Goal: Task Accomplishment & Management: Manage account settings

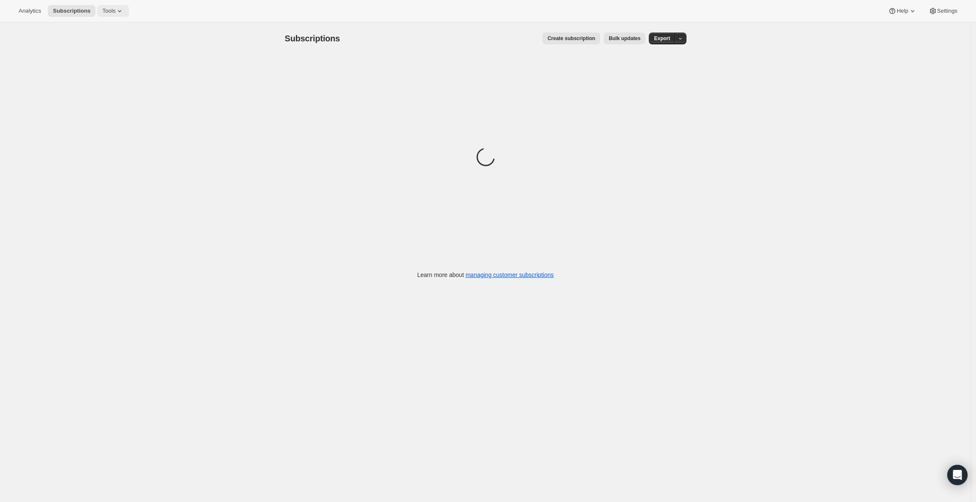
click at [119, 6] on button "Tools" at bounding box center [113, 11] width 32 height 12
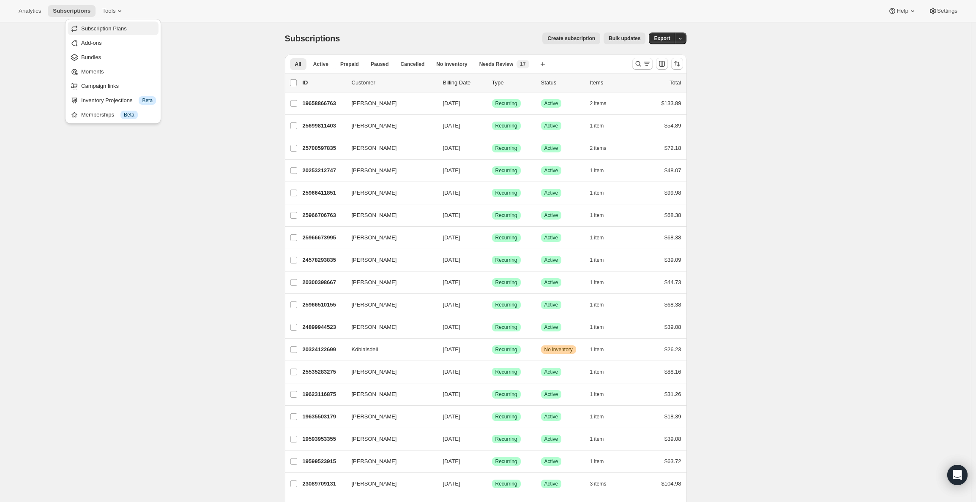
click at [115, 25] on span "Subscription Plans" at bounding box center [118, 29] width 75 height 8
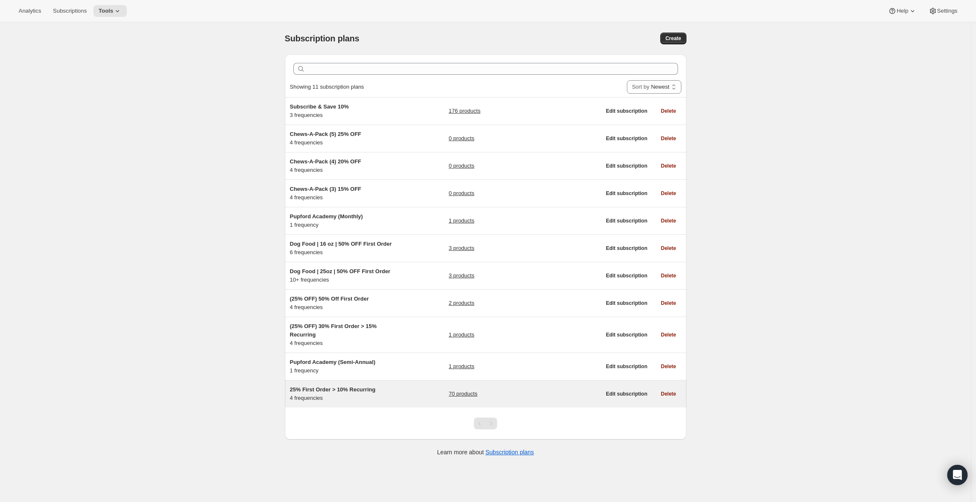
click at [429, 396] on div "25% First Order > 10% Recurring 4 frequencies 70 products" at bounding box center [445, 394] width 311 height 17
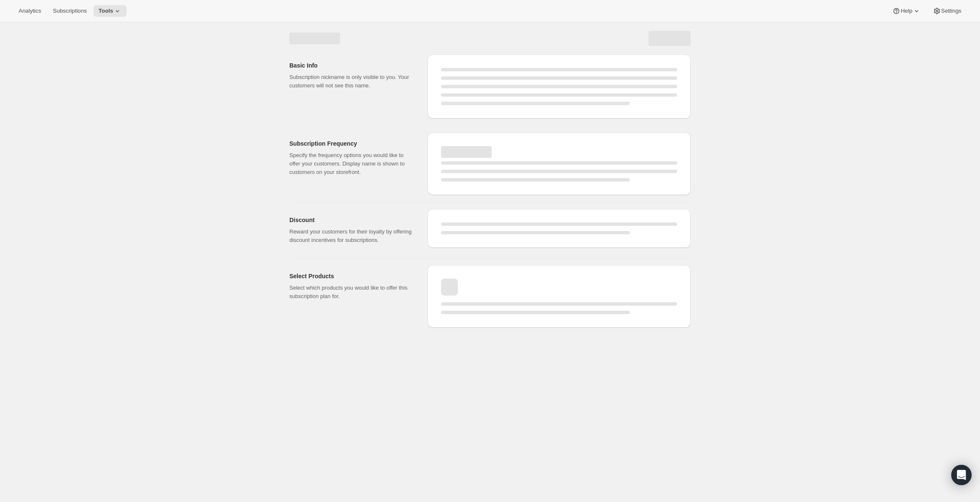
select select "WEEK"
select select "MONTH"
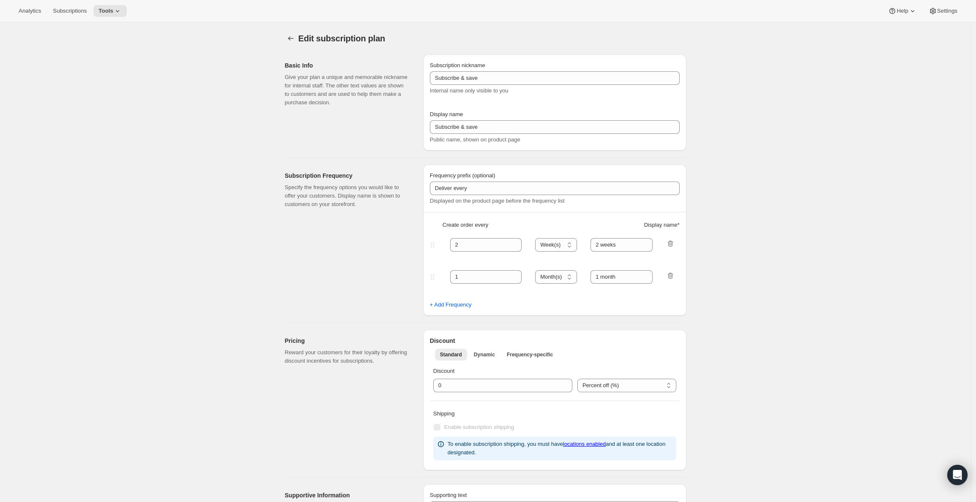
type input "25% First Order > 10% Recurring"
type input "Subscribe & Save"
select select "WEEK"
select select "MONTH"
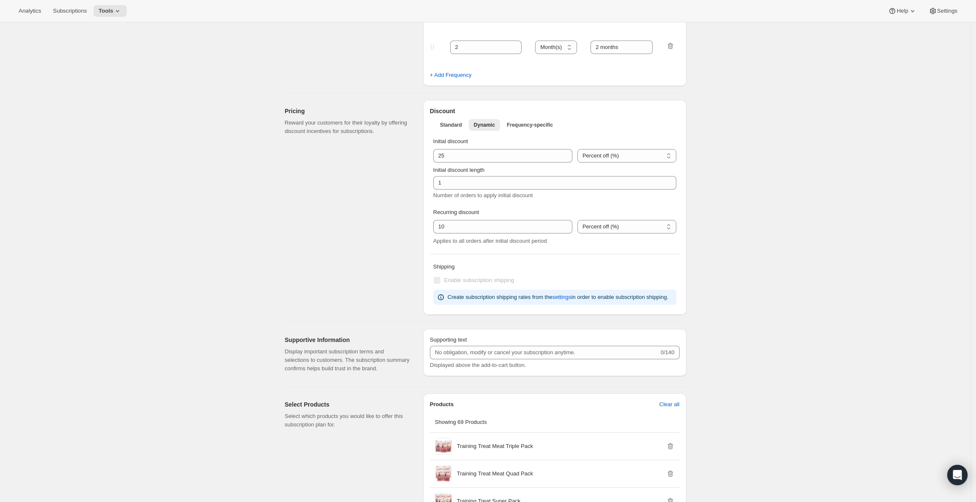
scroll to position [304, 0]
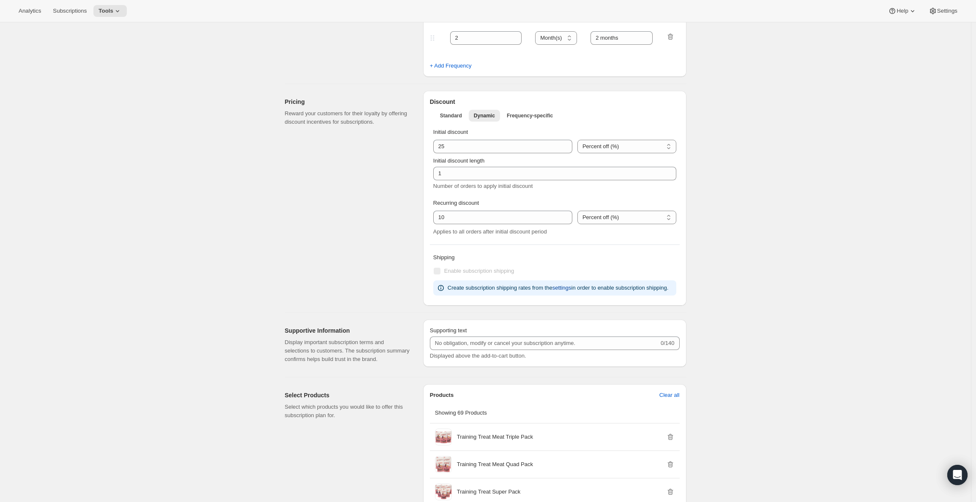
click at [571, 290] on span "settings" at bounding box center [561, 288] width 19 height 8
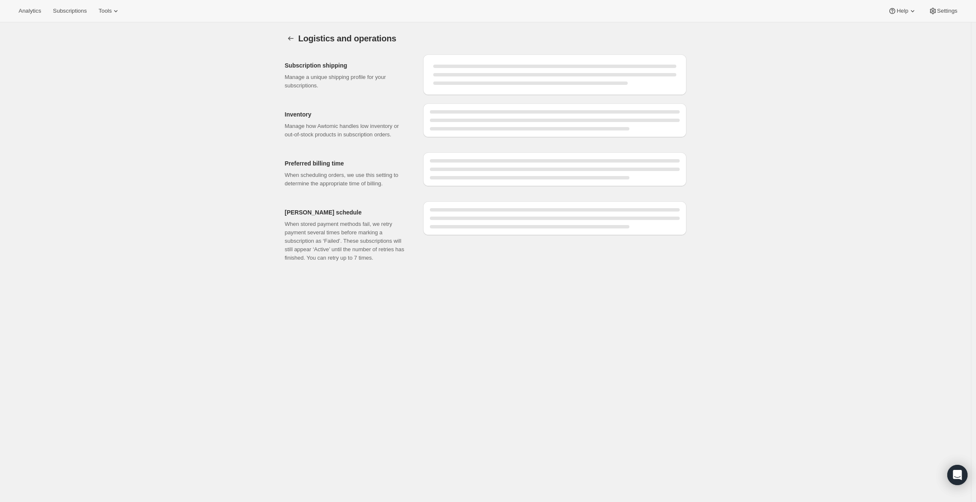
select select "DAY"
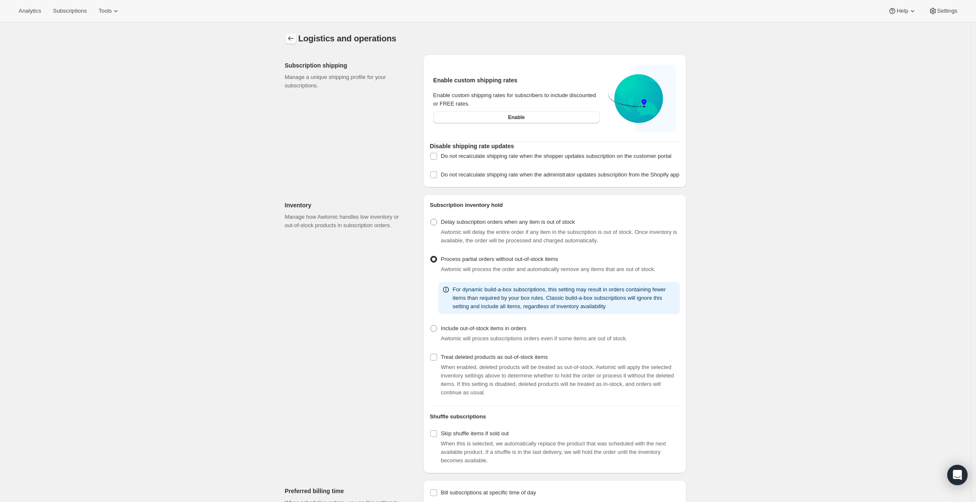
click at [295, 41] on icon "Settings" at bounding box center [291, 38] width 8 height 8
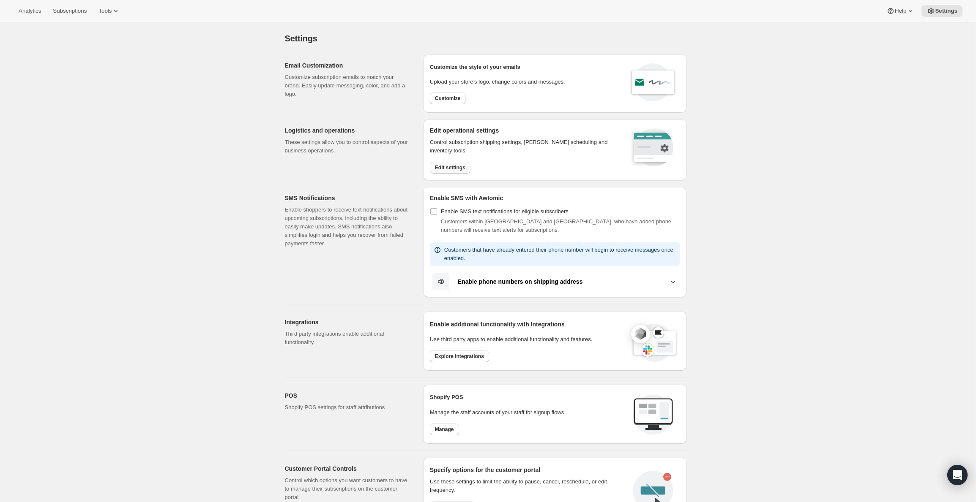
click at [461, 169] on span "Edit settings" at bounding box center [450, 167] width 30 height 7
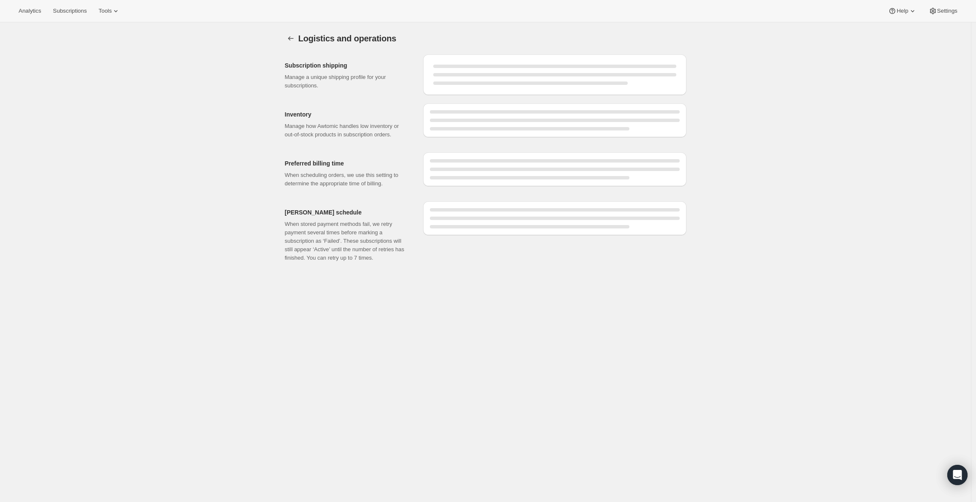
select select "DAY"
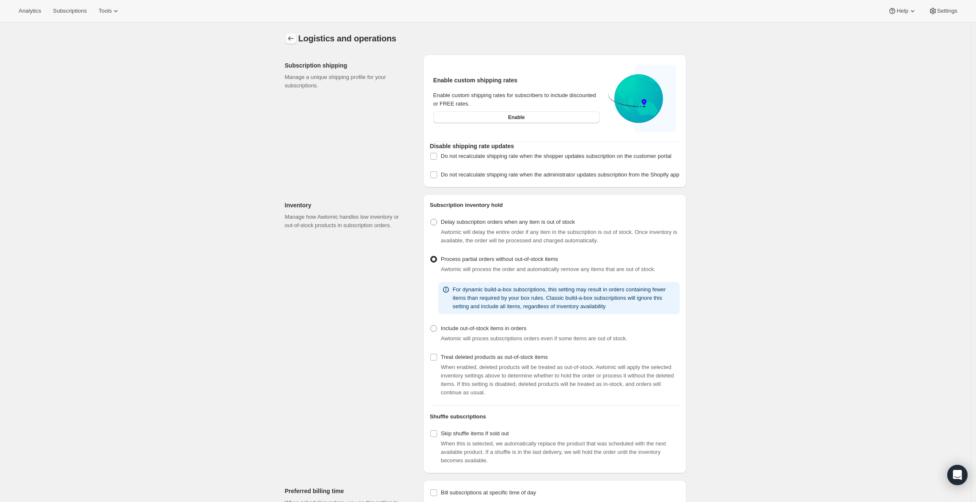
click at [295, 40] on icon "Settings" at bounding box center [291, 38] width 8 height 8
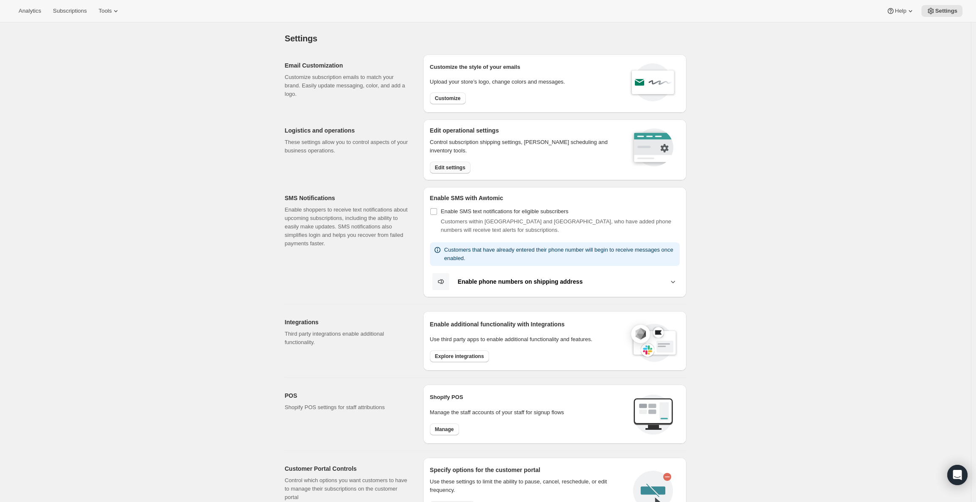
click at [451, 172] on button "Edit settings" at bounding box center [450, 168] width 41 height 12
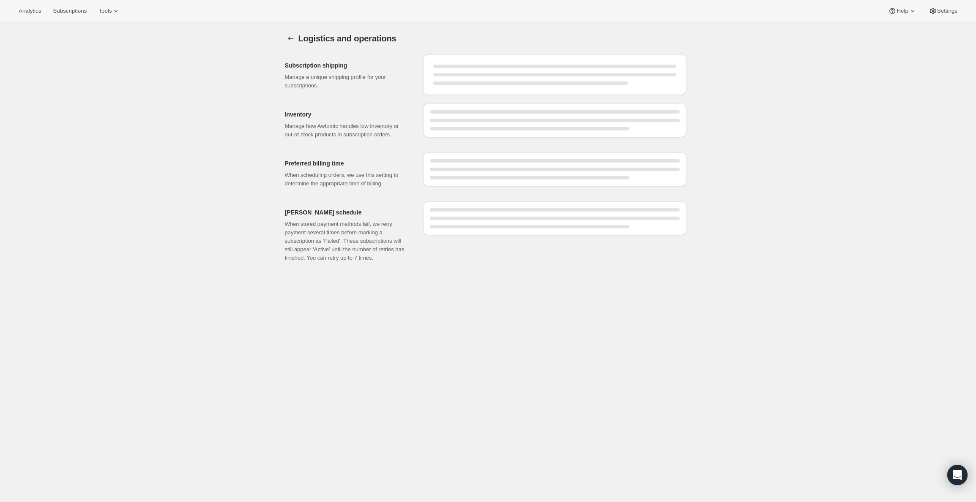
select select "DAY"
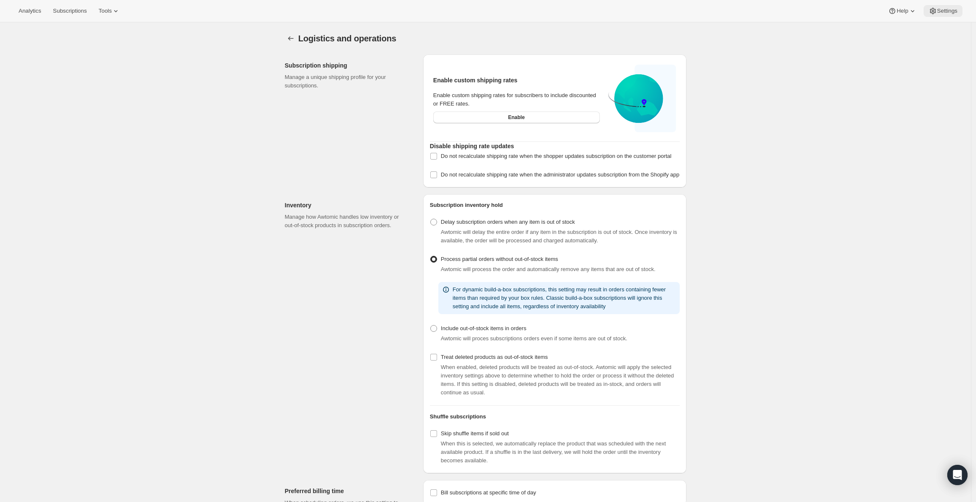
click at [931, 12] on icon at bounding box center [932, 11] width 2 height 2
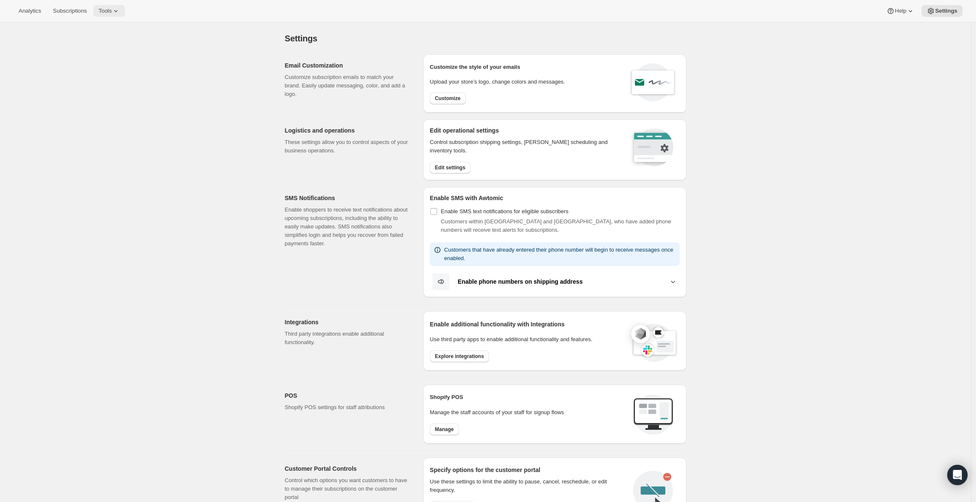
click at [112, 8] on span "Tools" at bounding box center [104, 11] width 13 height 7
click at [114, 26] on span "Subscription Plans" at bounding box center [103, 28] width 46 height 6
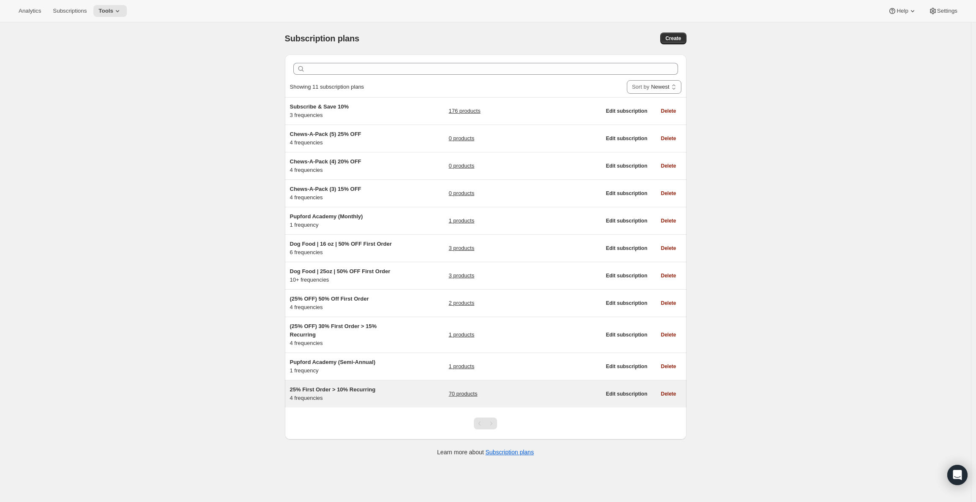
click at [407, 396] on div "25% First Order > 10% Recurring 4 frequencies 70 products" at bounding box center [445, 394] width 311 height 17
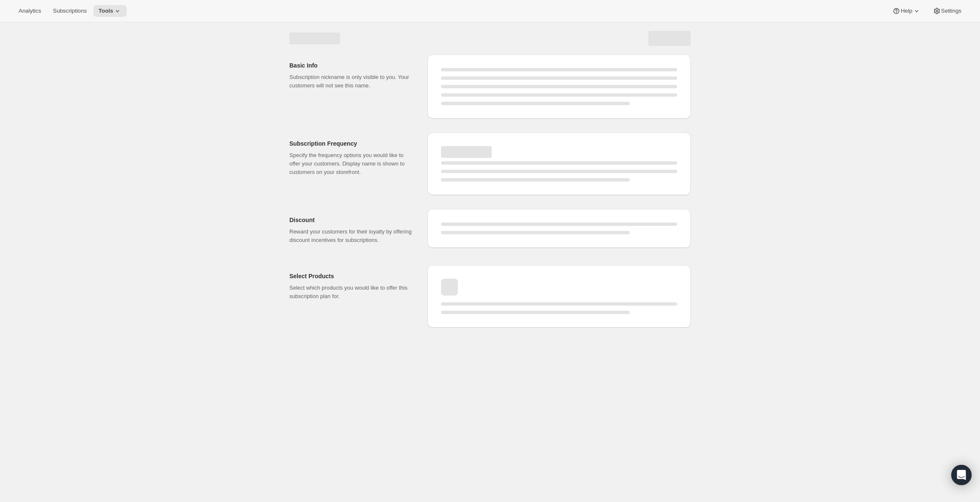
select select "WEEK"
select select "MONTH"
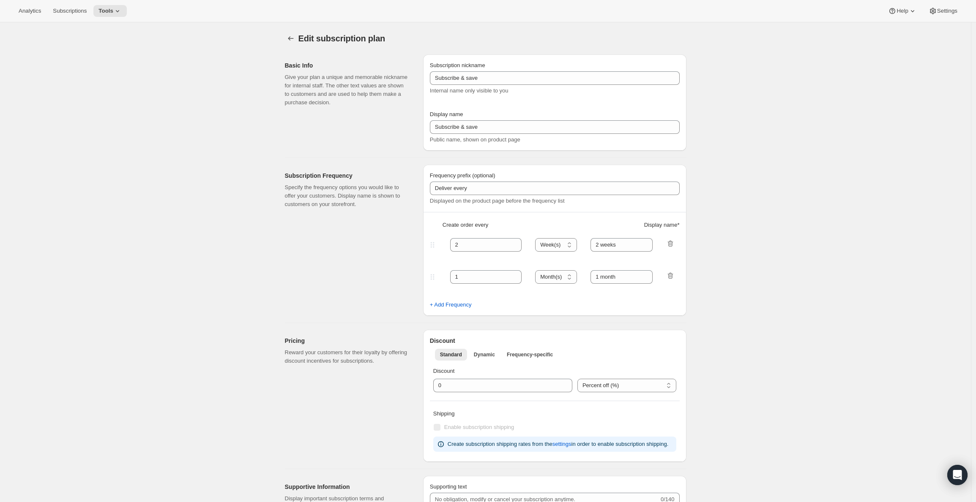
type input "25% First Order > 10% Recurring"
type input "Subscribe & Save"
select select "WEEK"
select select "MONTH"
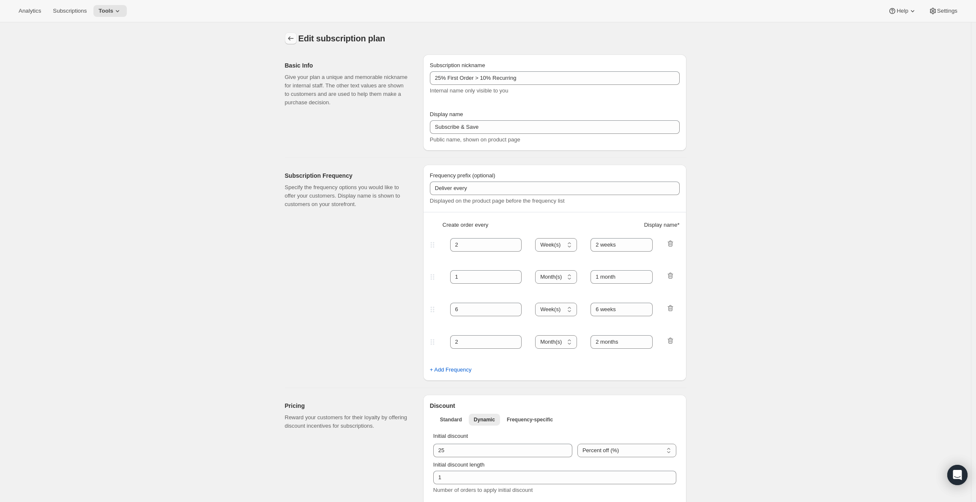
click at [295, 41] on icon "Subscription plans" at bounding box center [291, 38] width 8 height 8
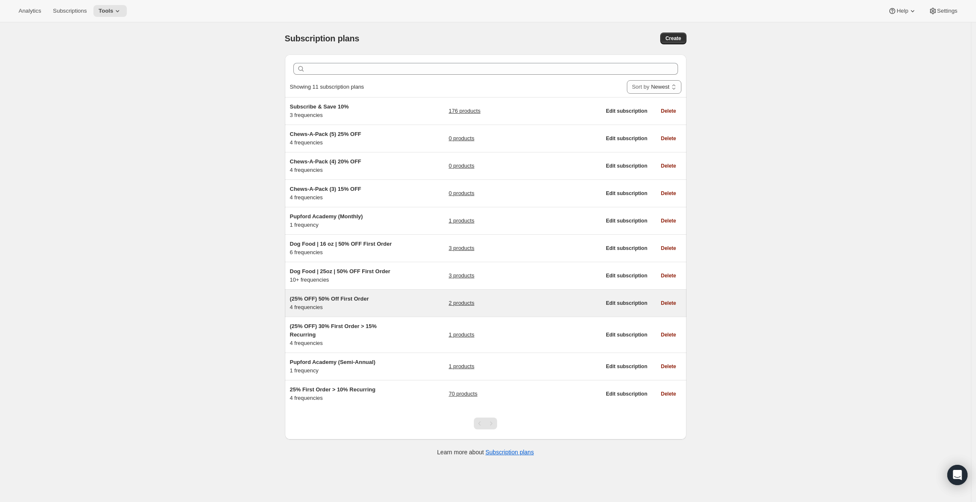
click at [411, 304] on div "(25% OFF) 50% Off First Order 4 frequencies 2 products" at bounding box center [445, 303] width 311 height 17
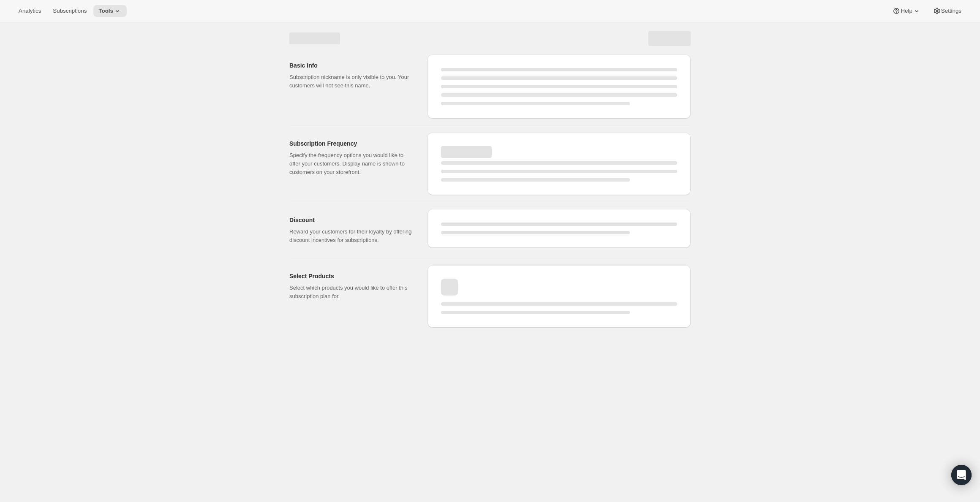
select select "WEEK"
select select "MONTH"
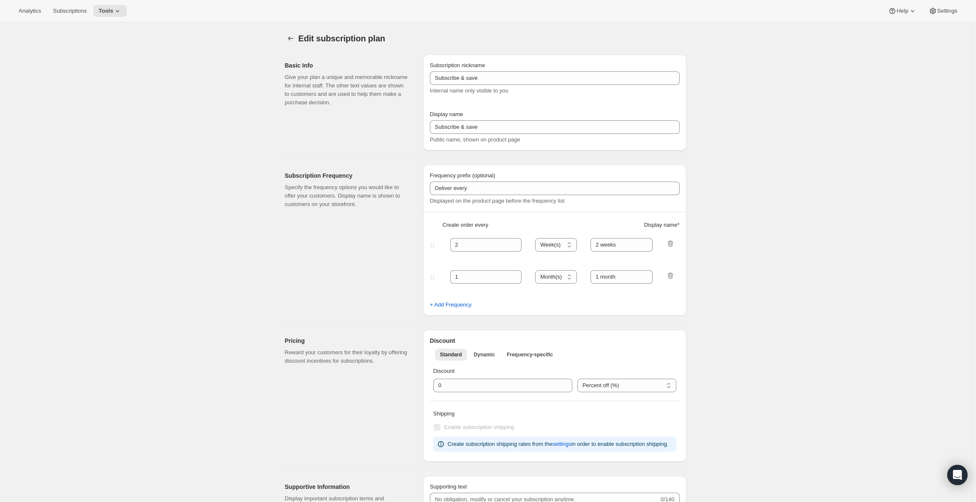
type input "(25% OFF) 50% Off First Order"
select select "WEEK"
select select "MONTH"
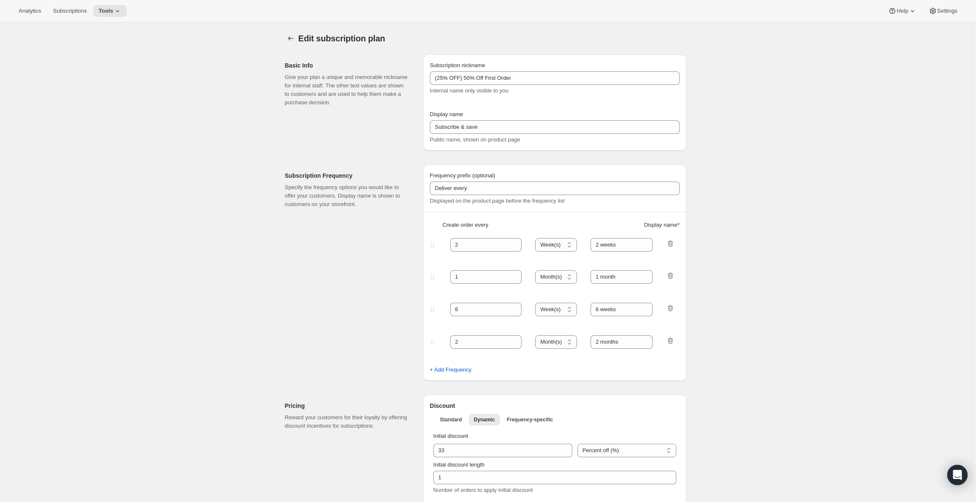
click at [304, 43] on span "Edit subscription plan" at bounding box center [341, 38] width 87 height 9
click at [297, 38] on button "Subscription plans" at bounding box center [291, 39] width 12 height 12
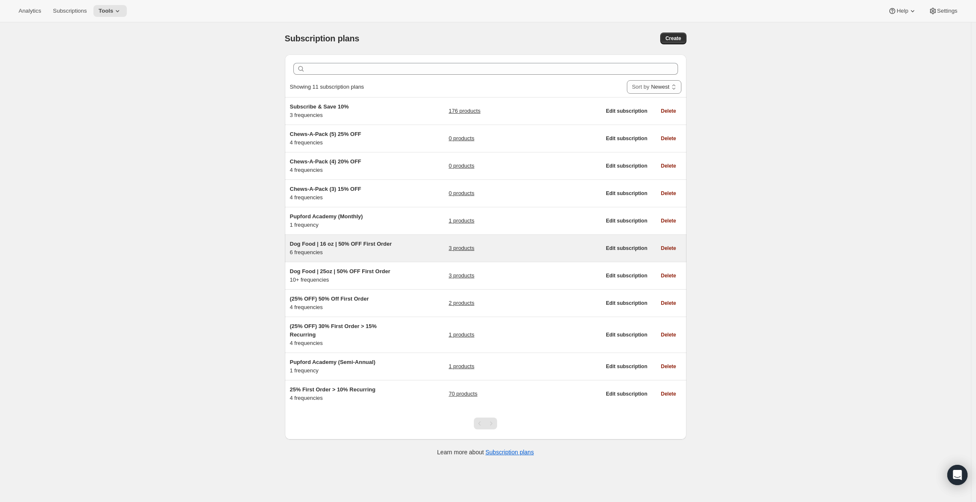
click at [409, 251] on div "Dog Food | 16 oz | 50% OFF First Order 6 frequencies 3 products" at bounding box center [445, 248] width 311 height 17
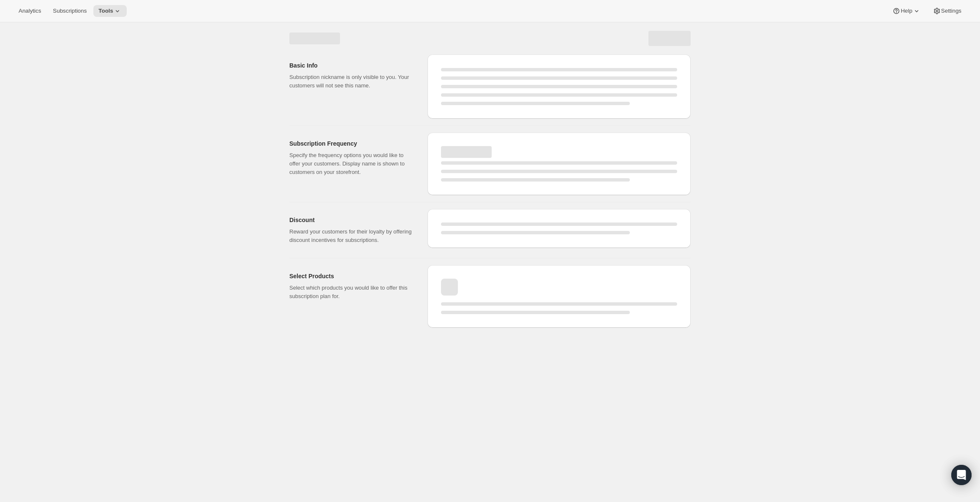
select select "WEEK"
select select "MONTH"
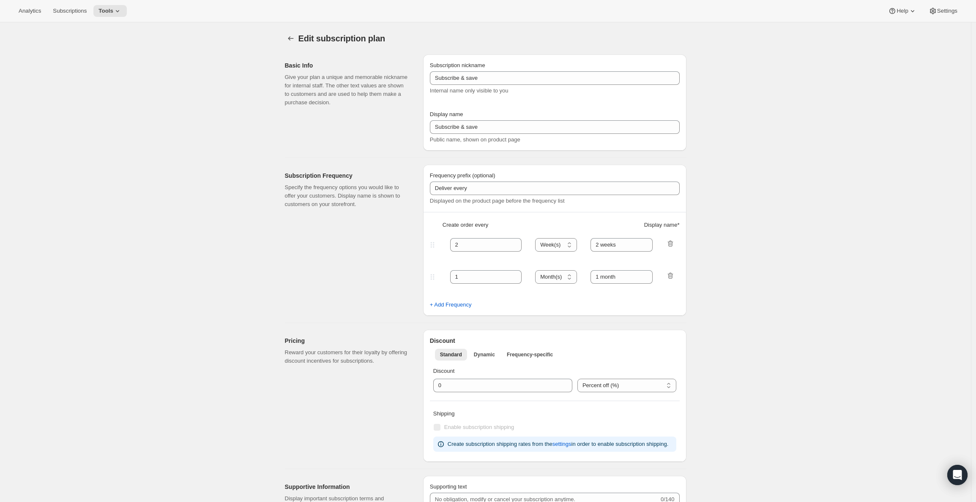
type input "Dog Food | 16 oz | 50% OFF First Order"
type input "1"
type input "1 week"
type input "2"
type input "2 weeks"
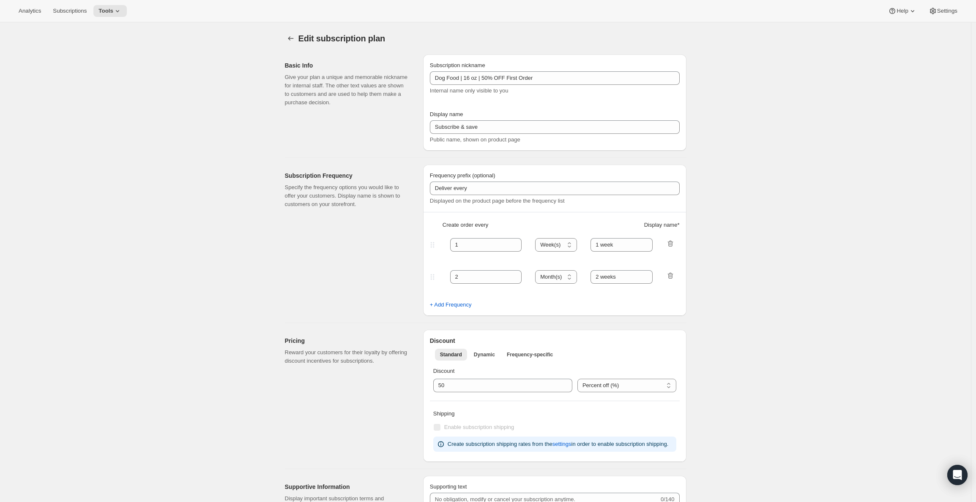
select select "WEEK"
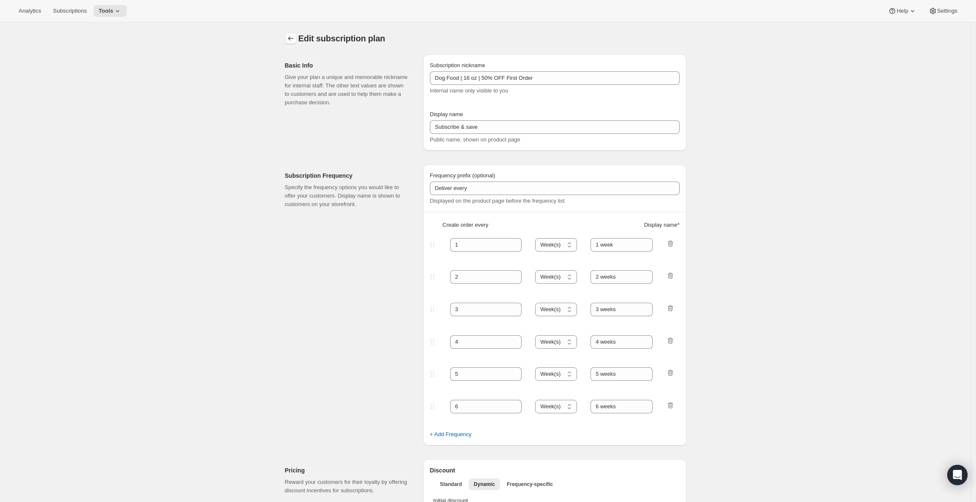
click at [294, 38] on icon "Subscription plans" at bounding box center [291, 38] width 8 height 8
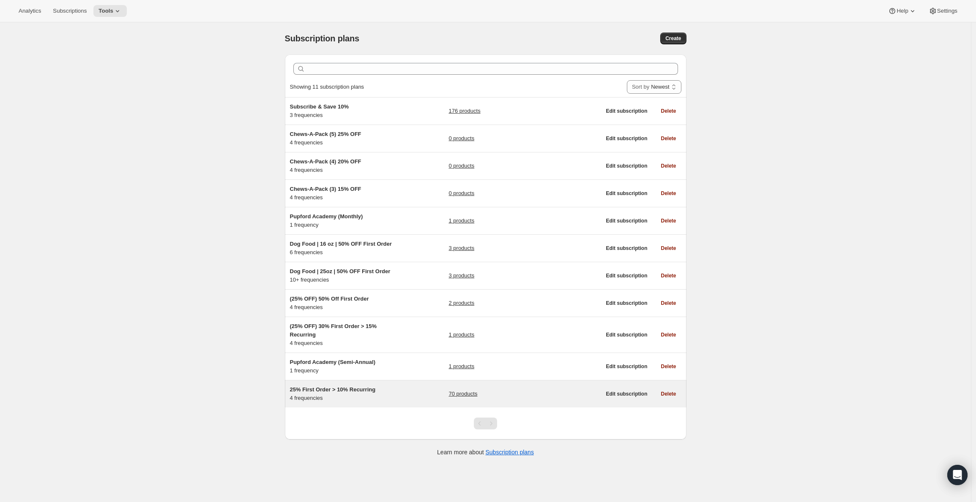
click at [400, 389] on div "25% First Order > 10% Recurring 4 frequencies 70 products" at bounding box center [445, 394] width 311 height 17
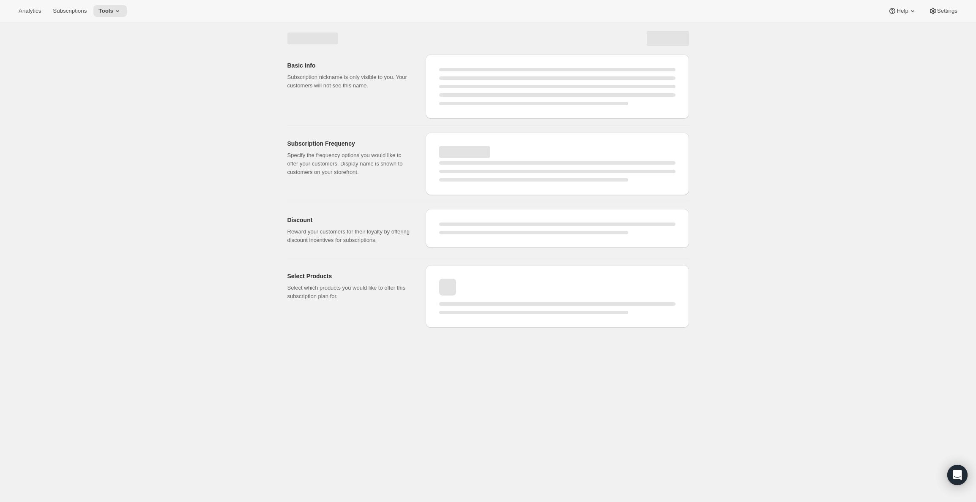
select select "WEEK"
select select "MONTH"
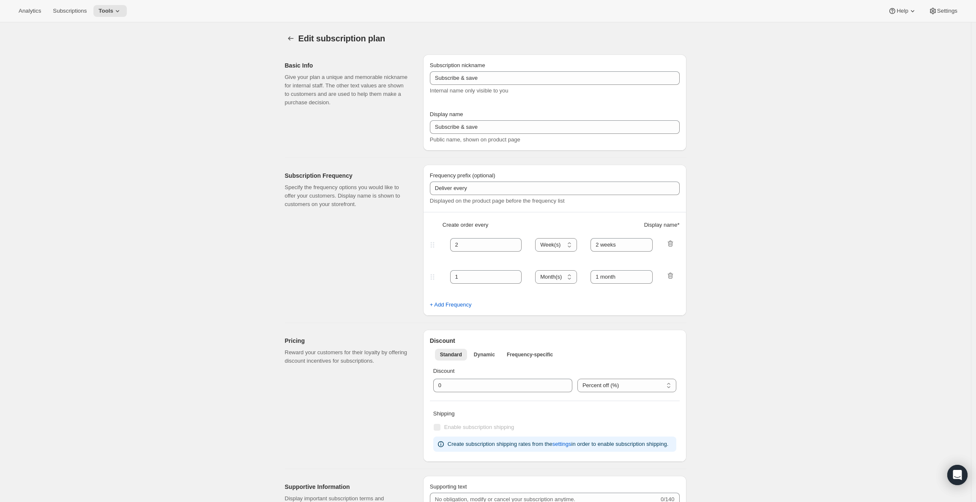
type input "25% First Order > 10% Recurring"
type input "Subscribe & Save"
select select "WEEK"
select select "MONTH"
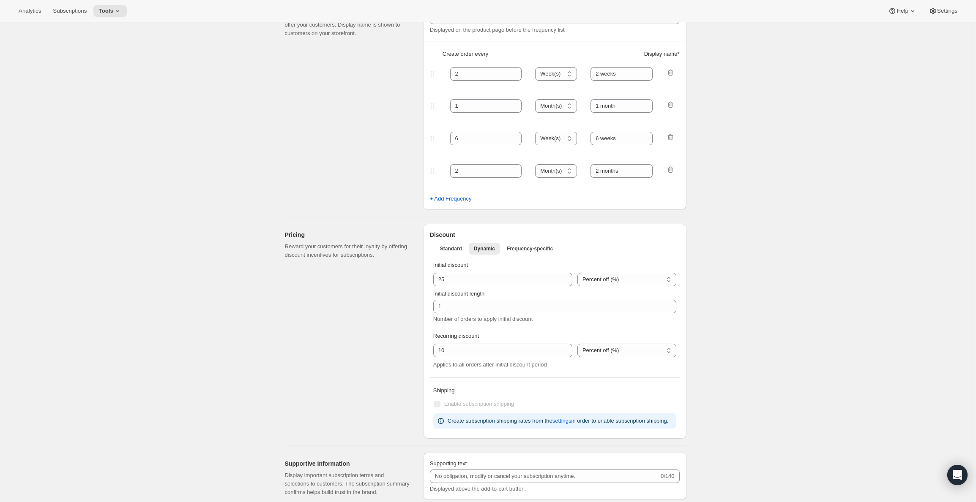
scroll to position [176, 0]
